Goal: Check status

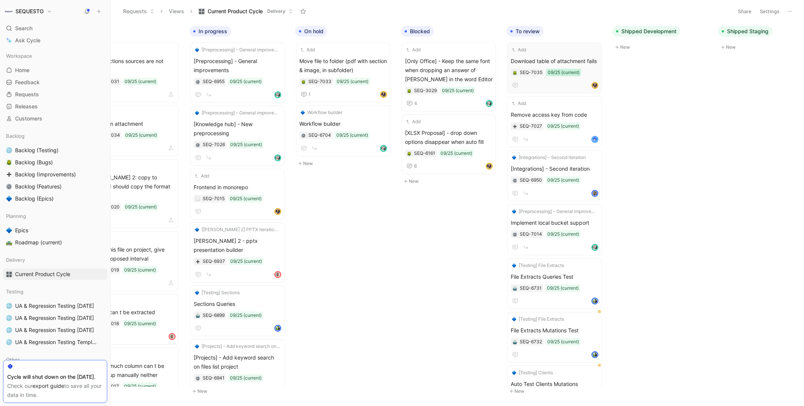
scroll to position [57, 0]
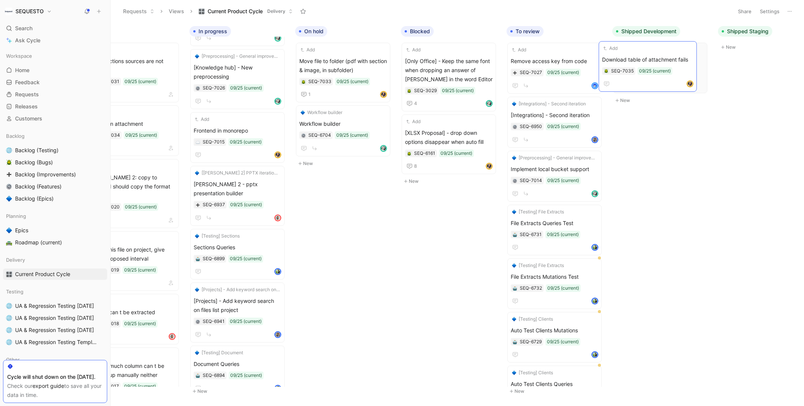
drag, startPoint x: 556, startPoint y: 61, endPoint x: 648, endPoint y: 59, distance: 91.8
click at [649, 59] on span "Download table of attachment fails" at bounding box center [661, 61] width 88 height 9
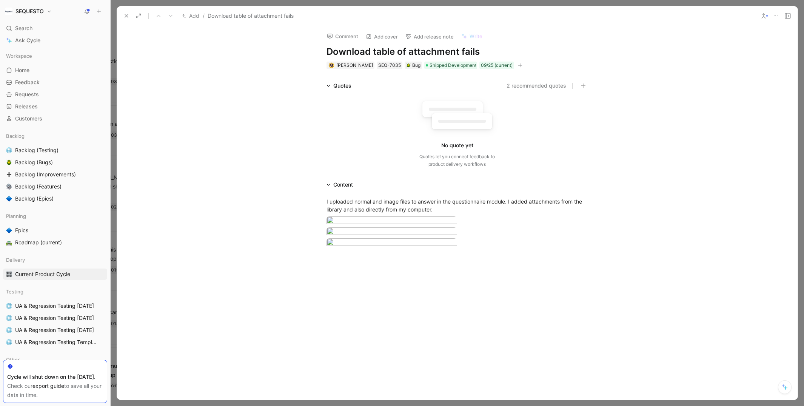
click at [519, 65] on icon "button" at bounding box center [520, 65] width 4 height 0
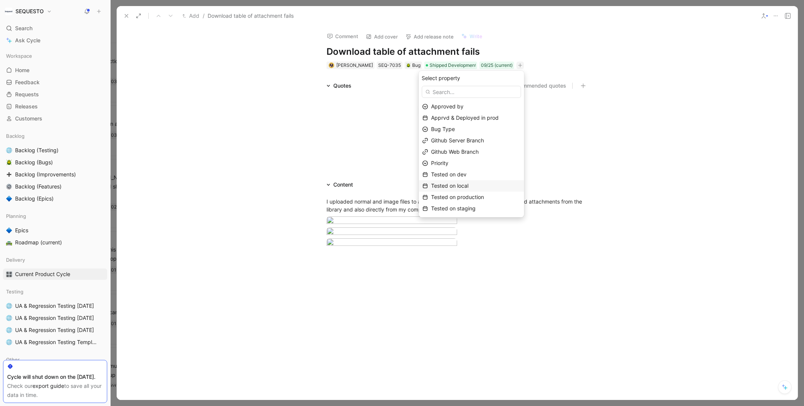
click at [469, 184] on span "Tested on local" at bounding box center [449, 185] width 37 height 6
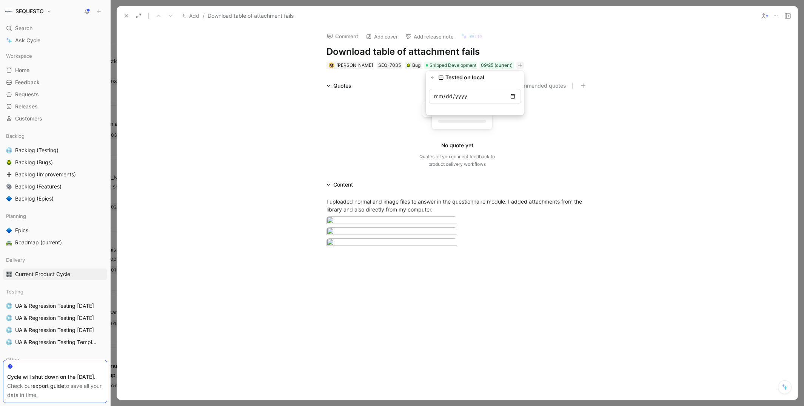
click at [511, 94] on input "date" at bounding box center [475, 96] width 92 height 15
type input "[DATE]"
click at [128, 15] on icon at bounding box center [126, 16] width 6 height 6
